Goal: Check status: Check status

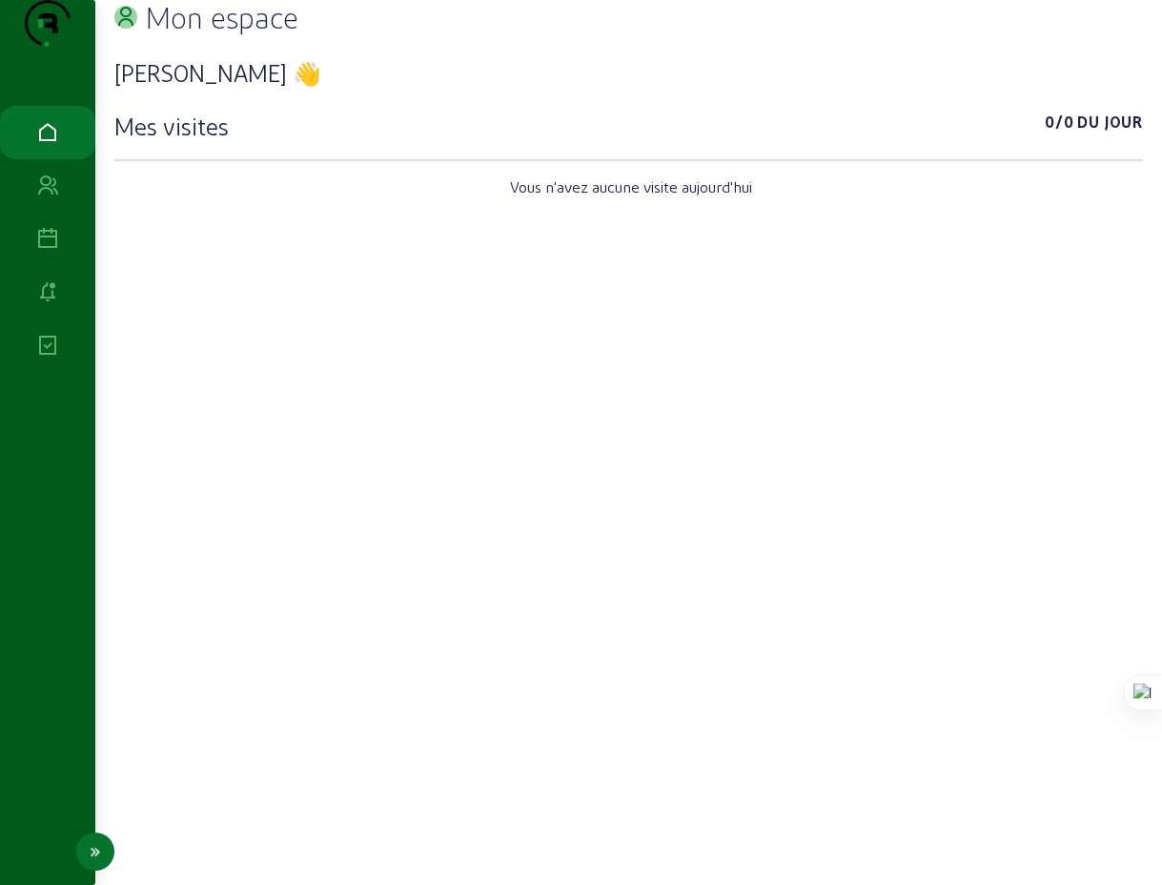
click at [49, 251] on icon at bounding box center [47, 239] width 23 height 23
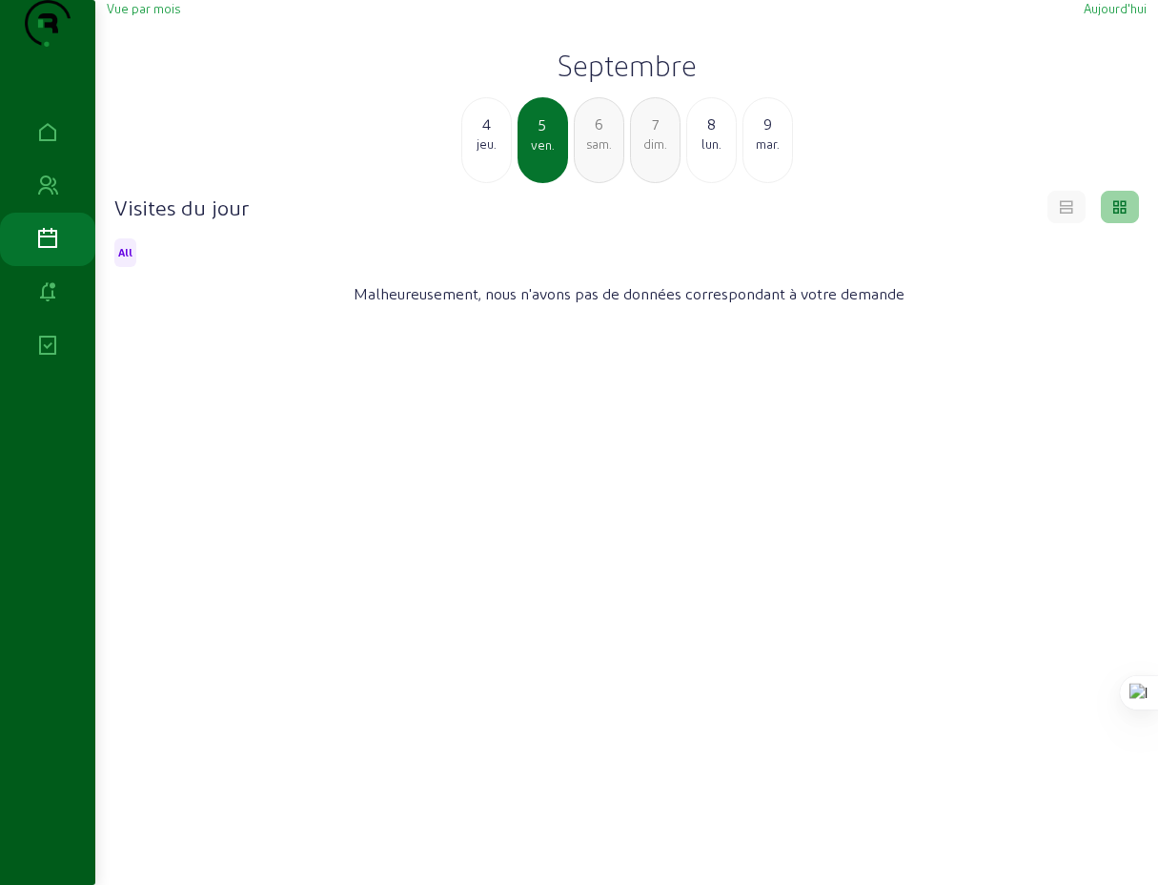
click at [147, 15] on span "Vue par mois" at bounding box center [143, 8] width 73 height 14
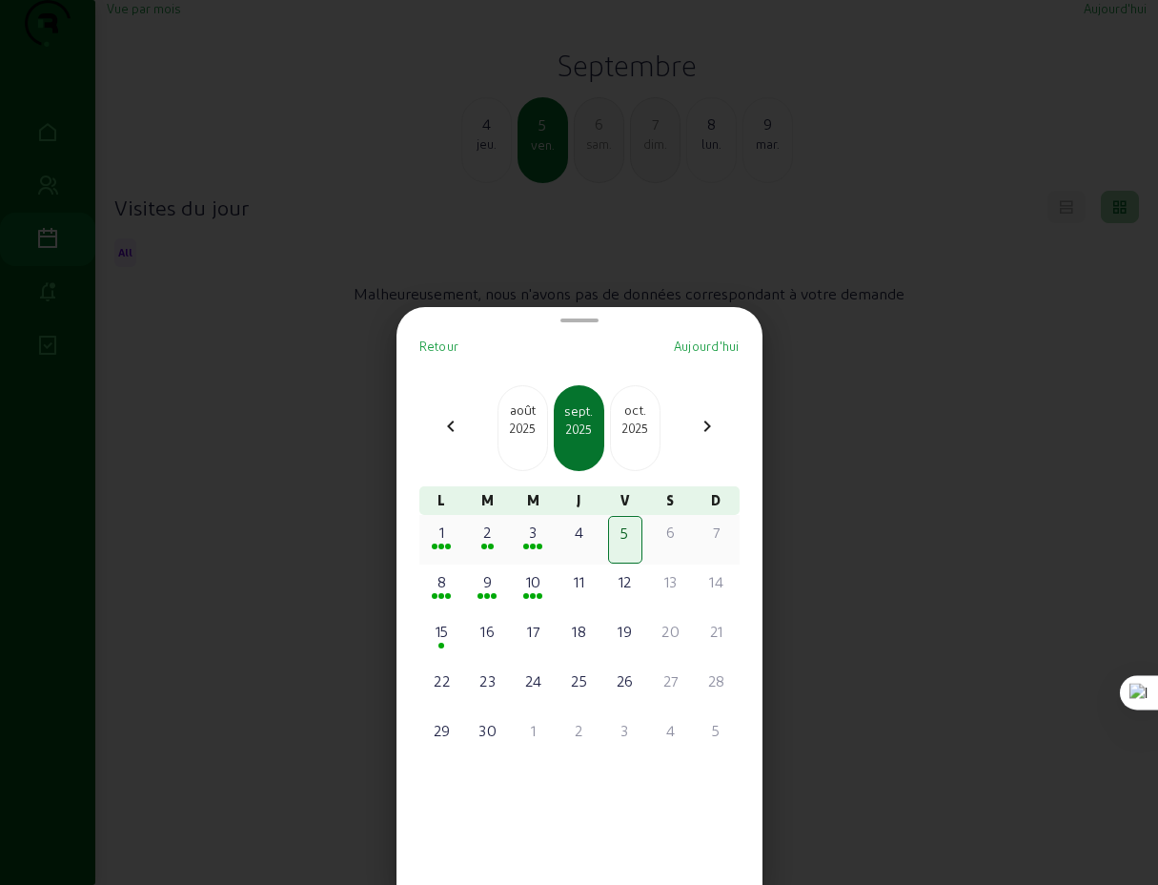
click at [453, 537] on div "1" at bounding box center [442, 531] width 31 height 23
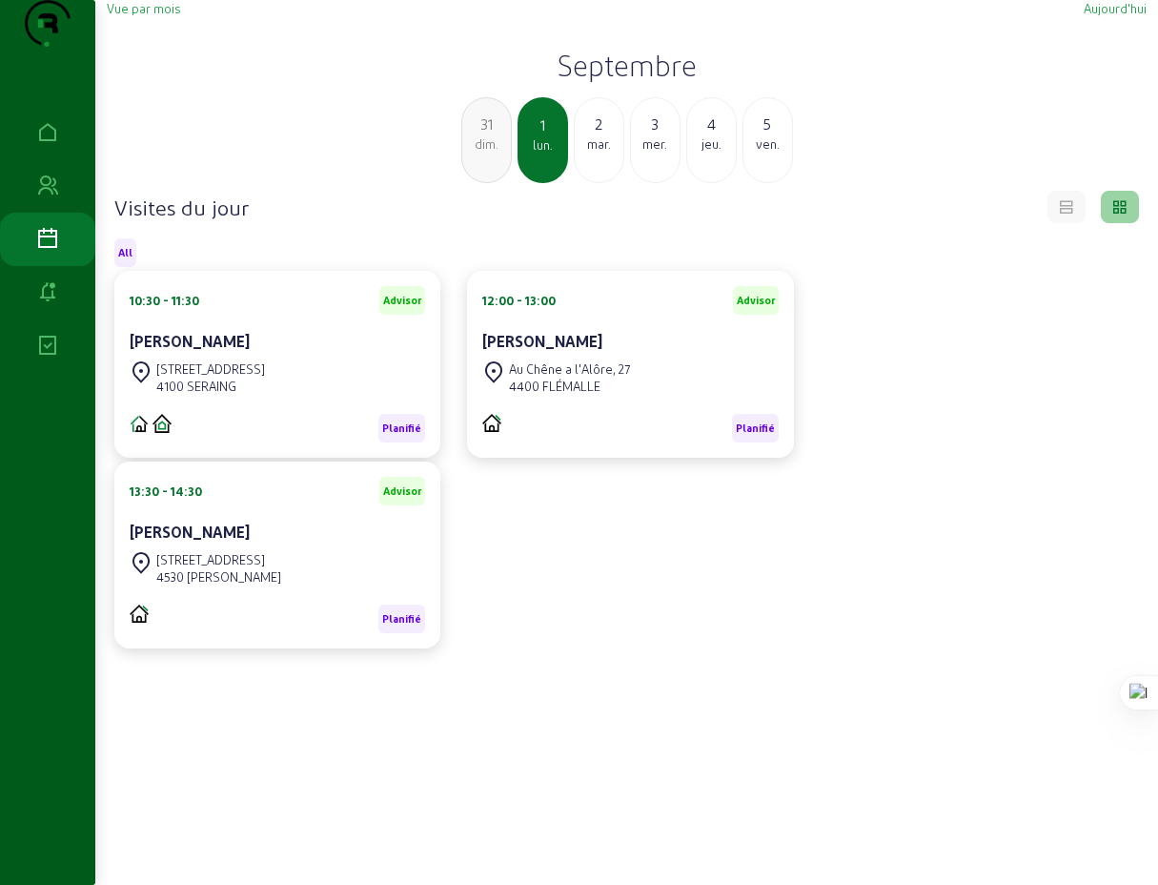
click at [599, 153] on div "mar." at bounding box center [599, 143] width 49 height 17
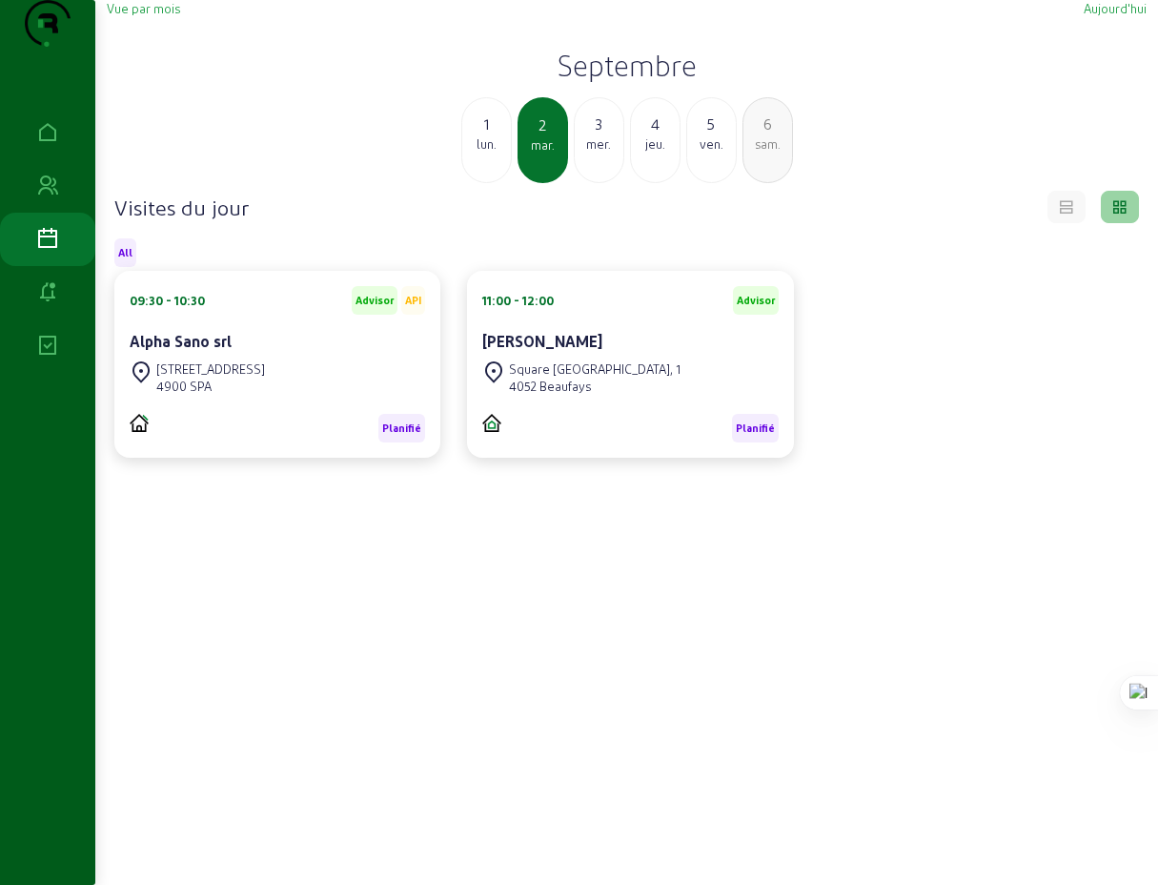
click at [658, 153] on div "jeu." at bounding box center [655, 143] width 49 height 17
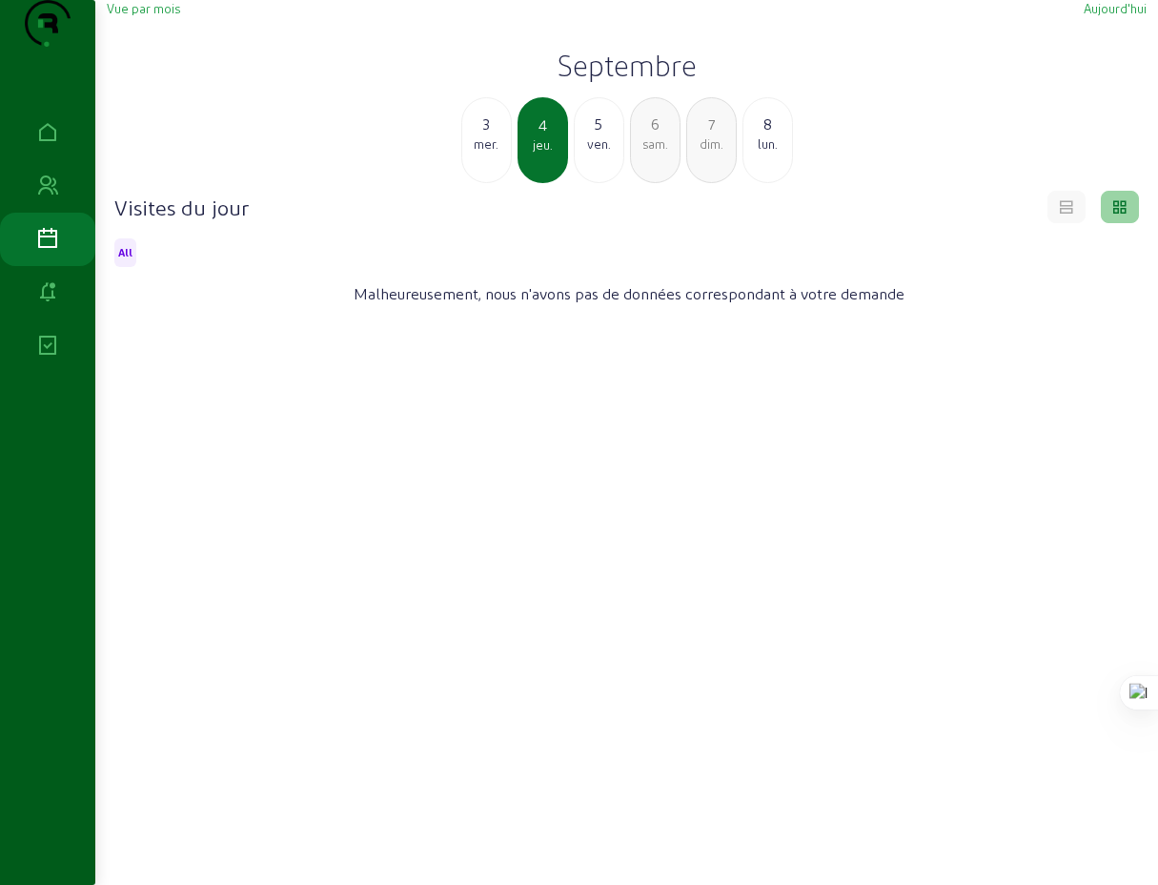
click at [493, 153] on div "mer." at bounding box center [486, 143] width 49 height 17
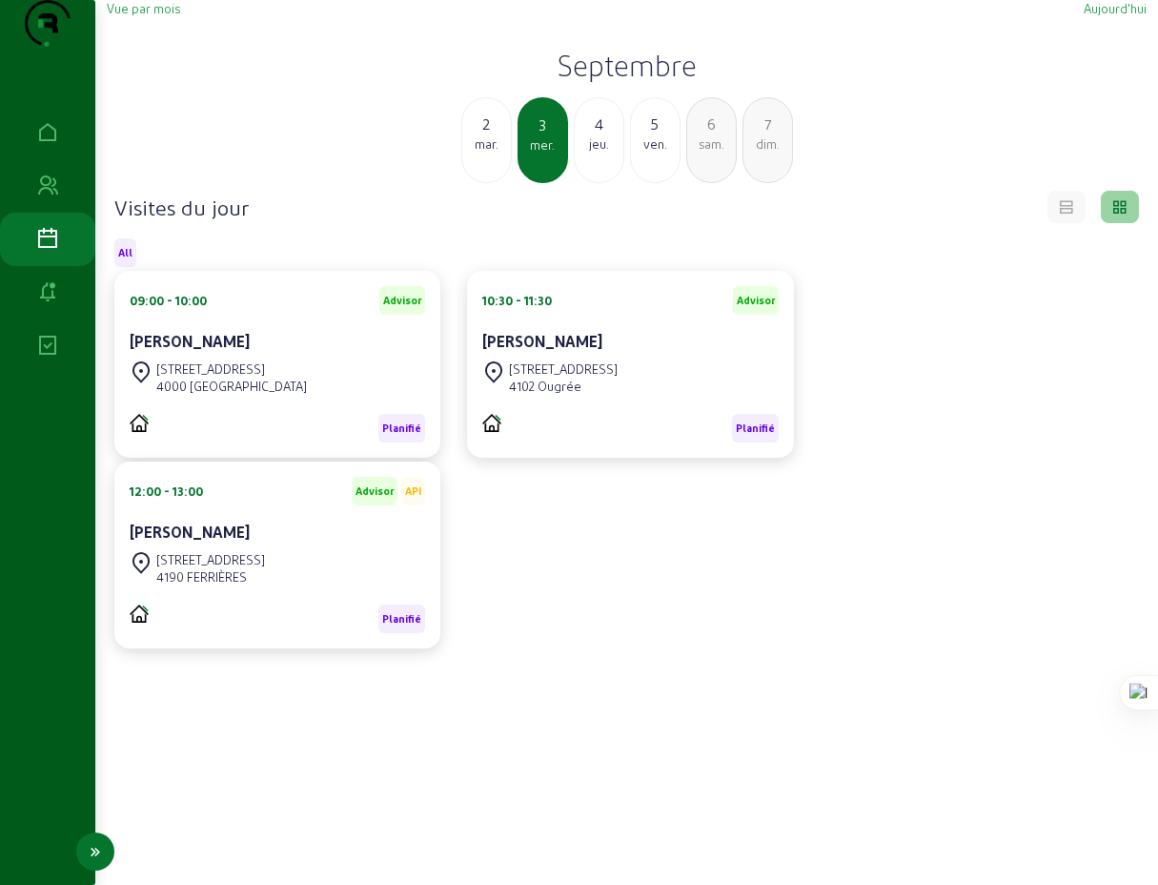
click at [55, 251] on icon at bounding box center [47, 239] width 23 height 23
click at [143, 15] on span "Vue par mois" at bounding box center [143, 8] width 73 height 14
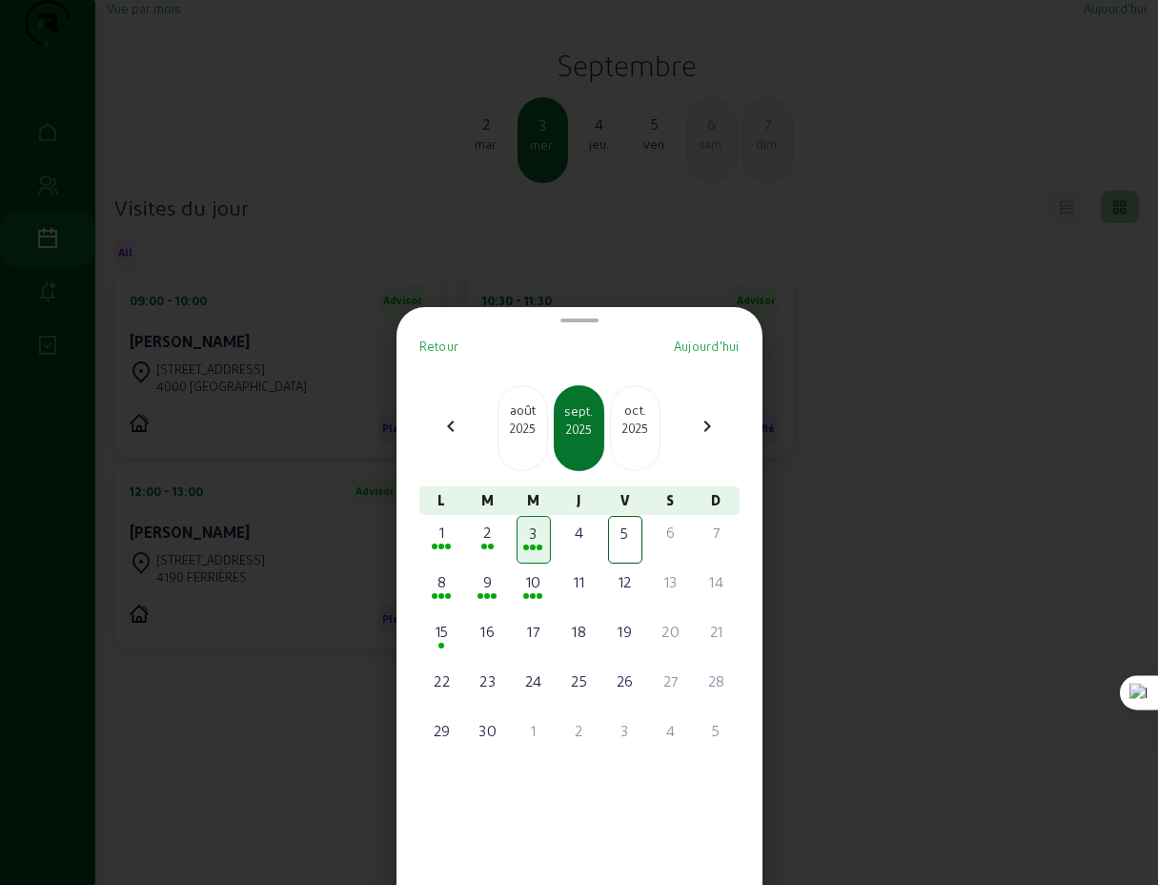
click at [457, 427] on mat-icon "chevron_left" at bounding box center [450, 426] width 23 height 23
click at [449, 736] on div "25" at bounding box center [442, 730] width 31 height 23
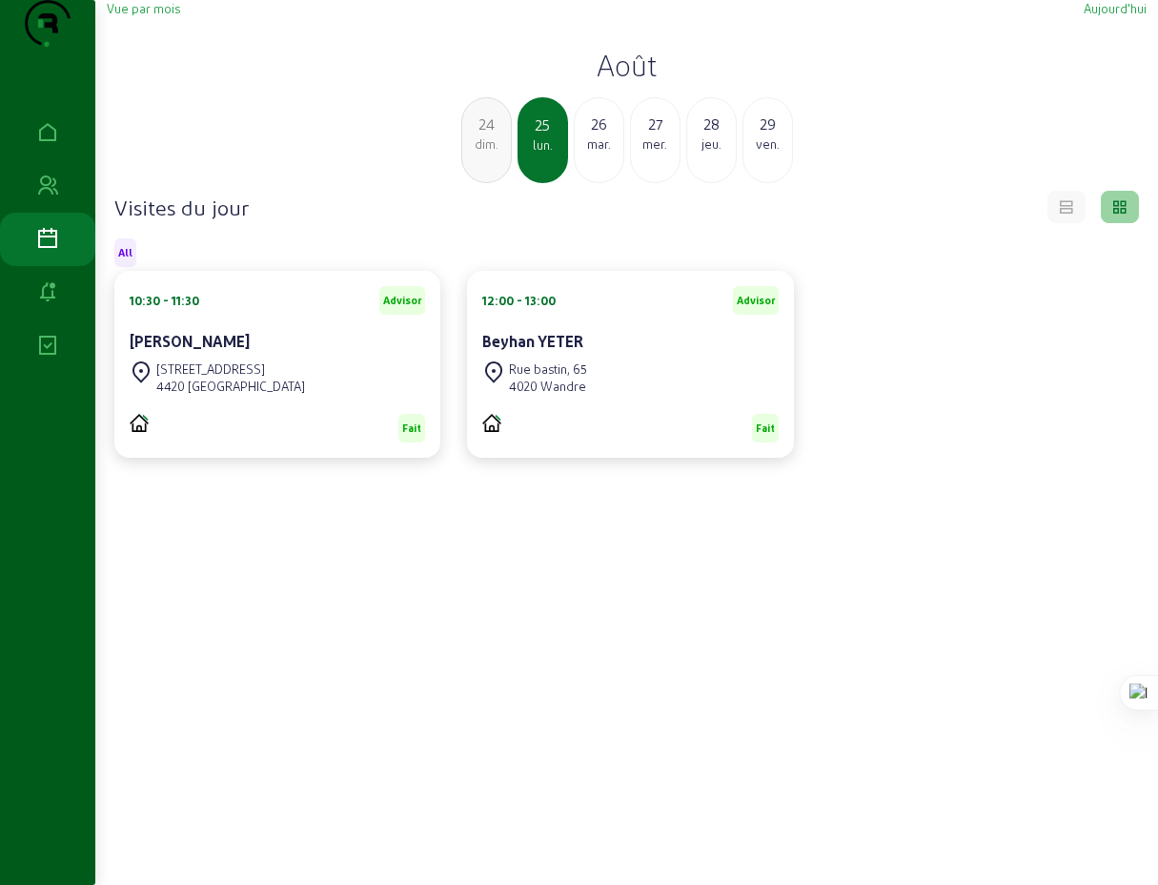
click at [599, 135] on div "26" at bounding box center [599, 123] width 49 height 23
